Goal: Information Seeking & Learning: Learn about a topic

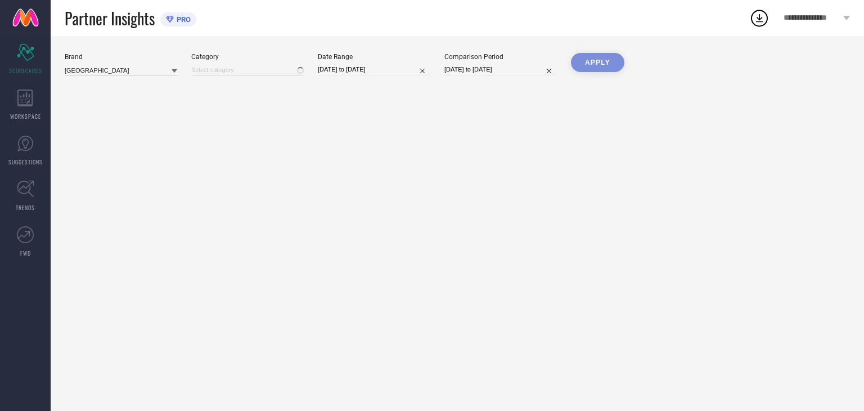
type input "All"
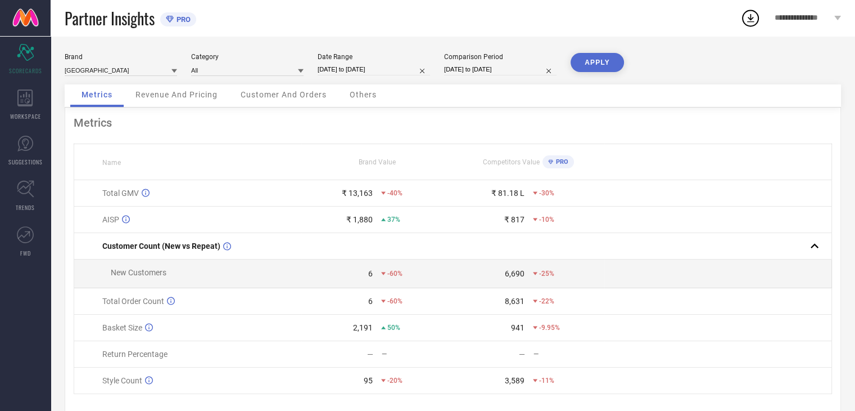
click at [165, 99] on span "Revenue And Pricing" at bounding box center [177, 94] width 82 height 9
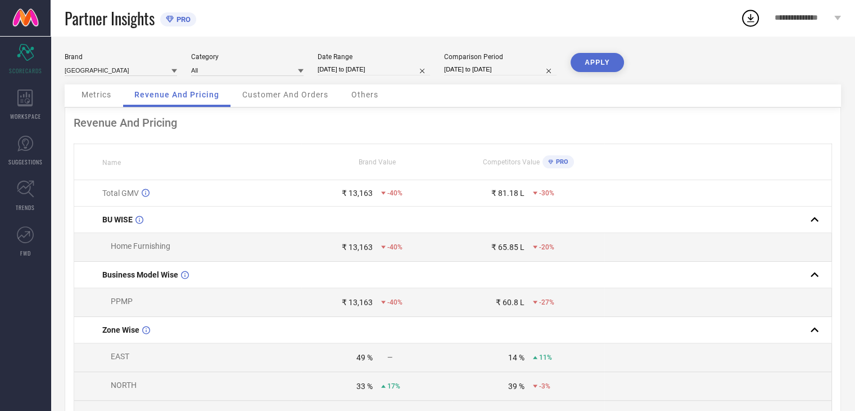
click at [275, 98] on span "Customer And Orders" at bounding box center [285, 94] width 86 height 9
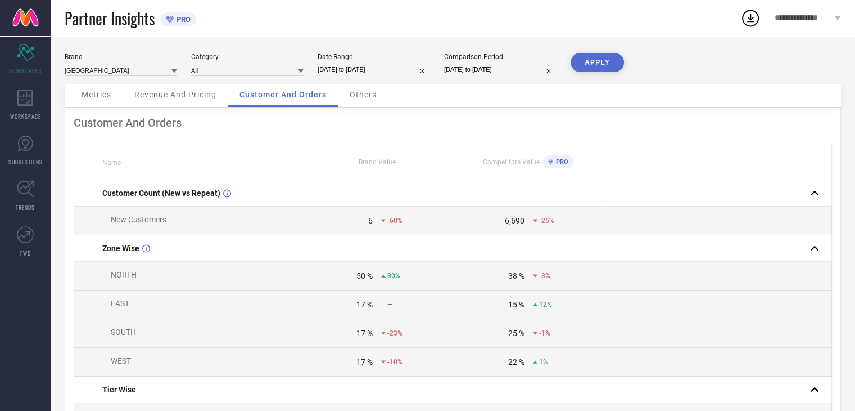
click at [365, 94] on span "Others" at bounding box center [363, 94] width 27 height 9
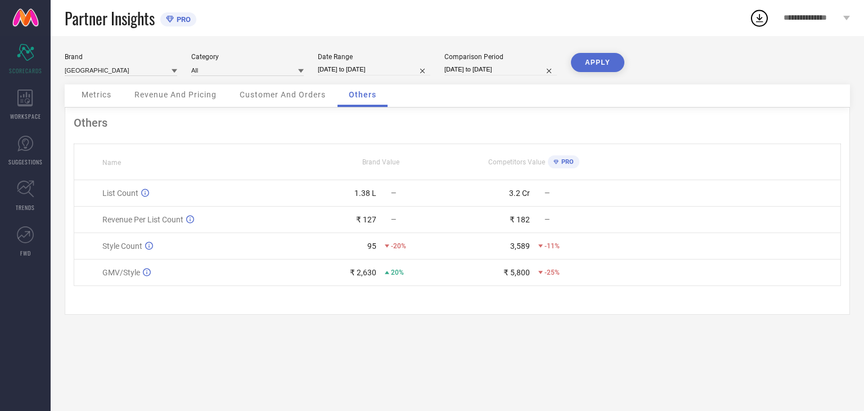
click at [292, 97] on span "Customer And Orders" at bounding box center [283, 94] width 86 height 9
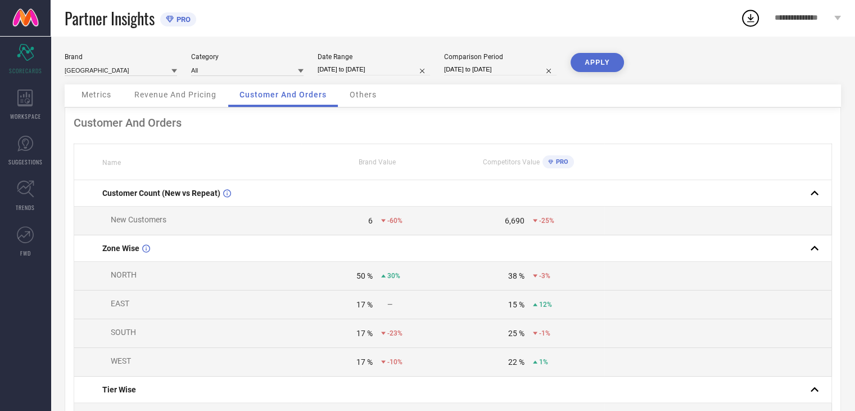
click at [201, 95] on span "Revenue And Pricing" at bounding box center [175, 94] width 82 height 9
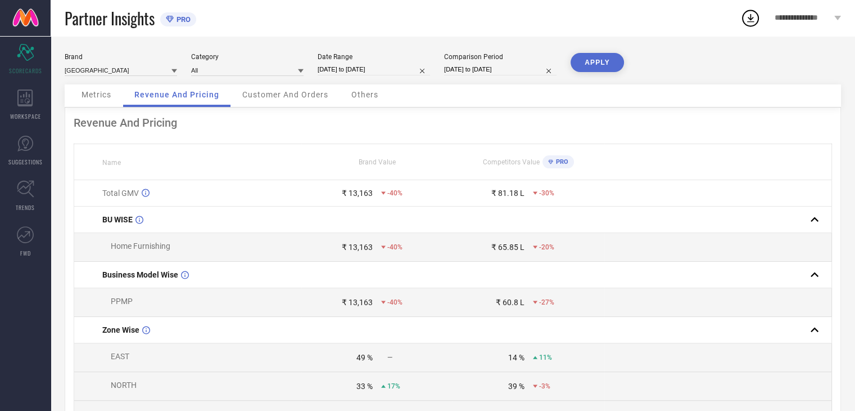
click at [102, 97] on span "Metrics" at bounding box center [97, 94] width 30 height 9
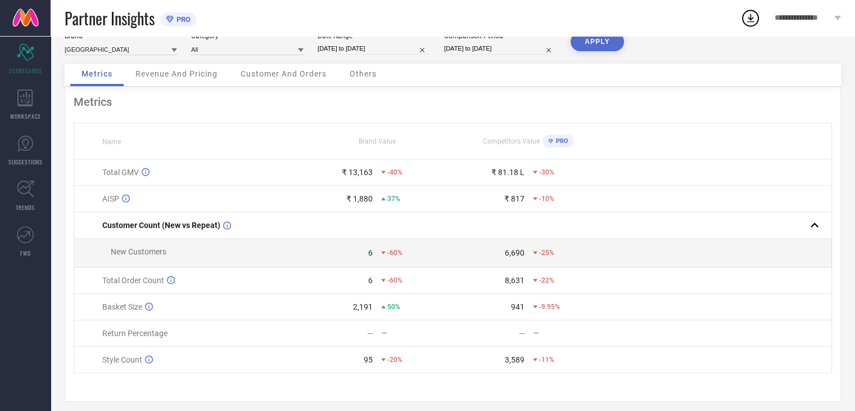
scroll to position [33, 0]
